Goal: Browse casually

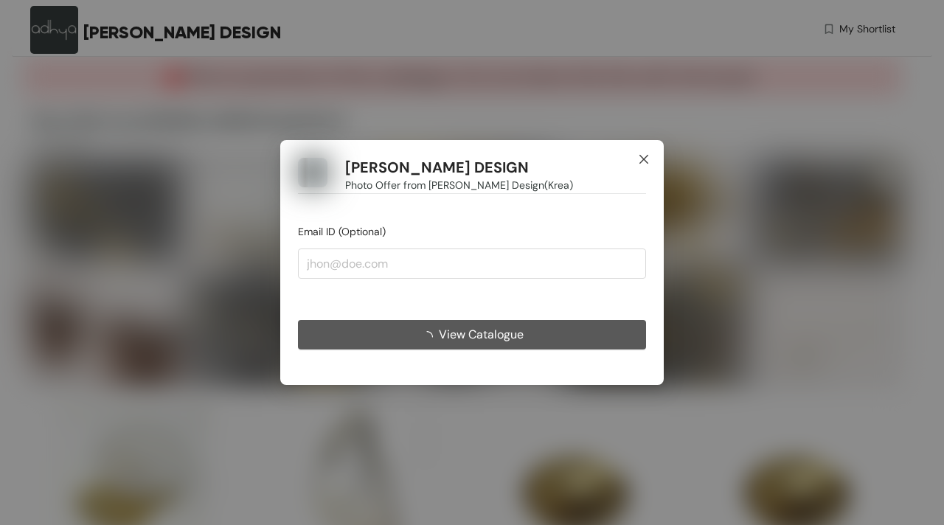
click at [645, 166] on span "Close" at bounding box center [644, 160] width 40 height 40
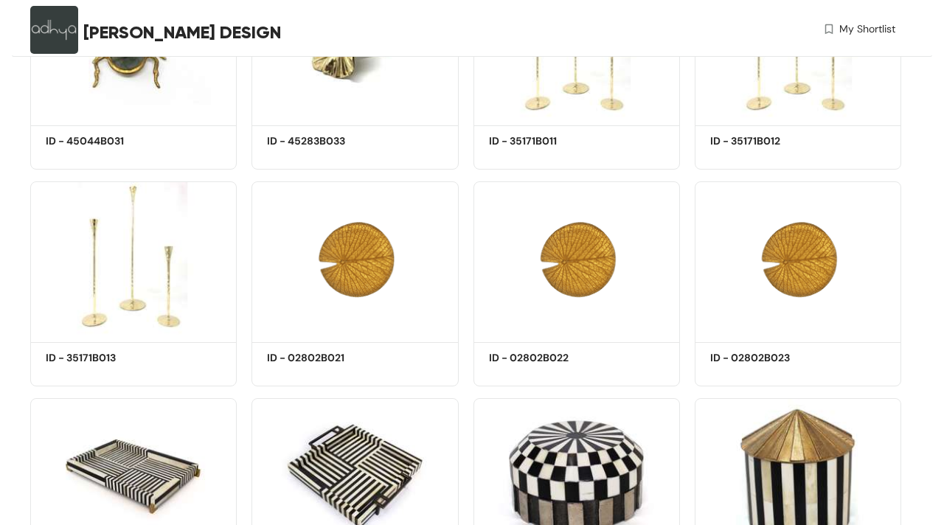
scroll to position [667, 0]
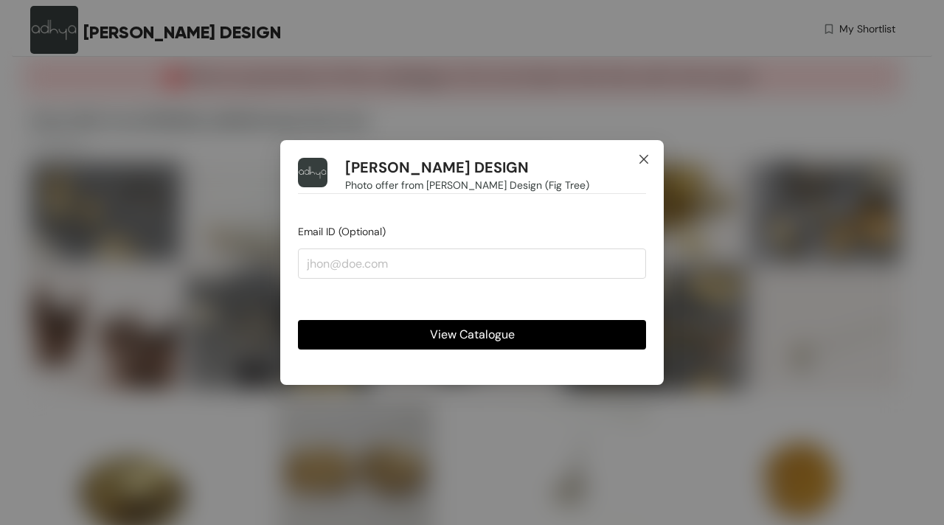
click at [646, 166] on span "Close" at bounding box center [644, 160] width 40 height 40
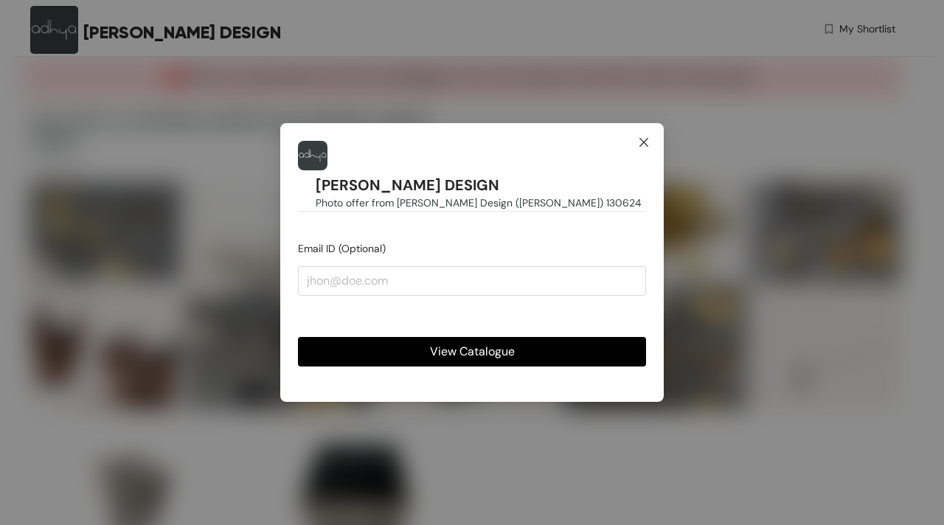
click at [650, 163] on span "Close" at bounding box center [644, 143] width 40 height 40
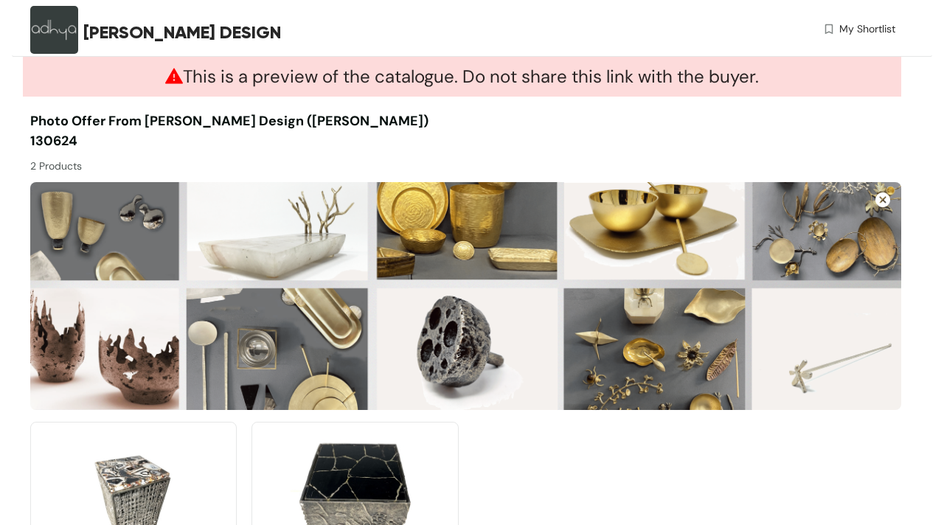
scroll to position [129, 0]
